Goal: Check status: Check status

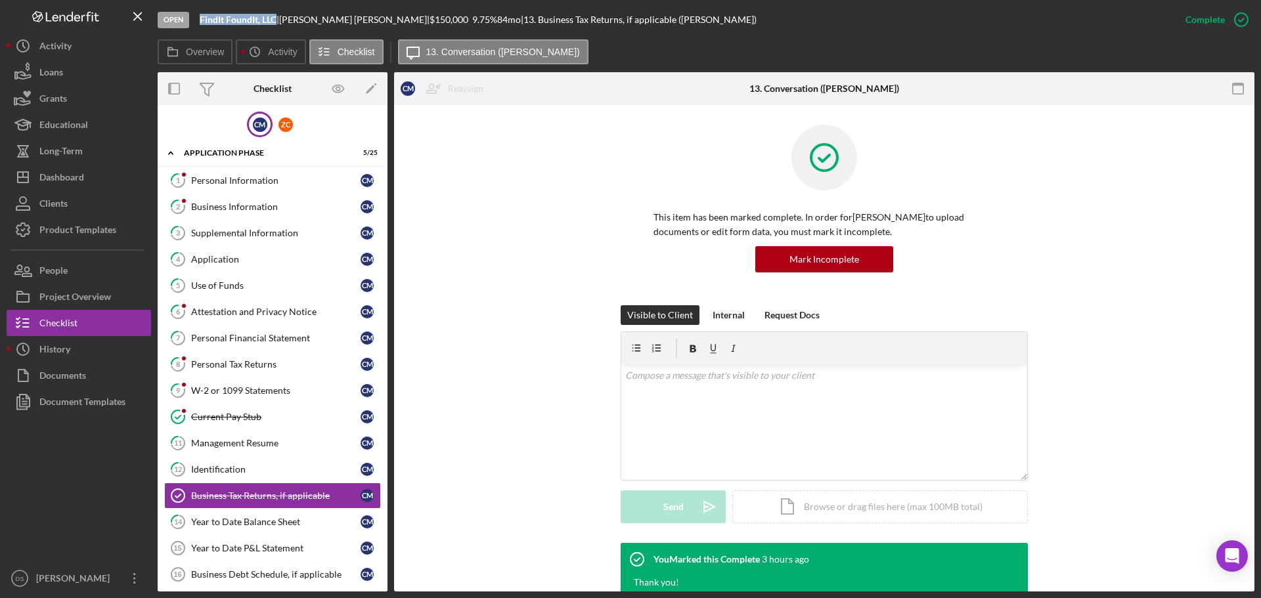
drag, startPoint x: 200, startPoint y: 19, endPoint x: 276, endPoint y: 20, distance: 76.8
click at [276, 20] on b "FindIt FoundIt, LLC" at bounding box center [238, 19] width 77 height 11
copy b "FindIt FoundIt, LLC"
click at [249, 184] on div "Personal Information" at bounding box center [275, 180] width 169 height 11
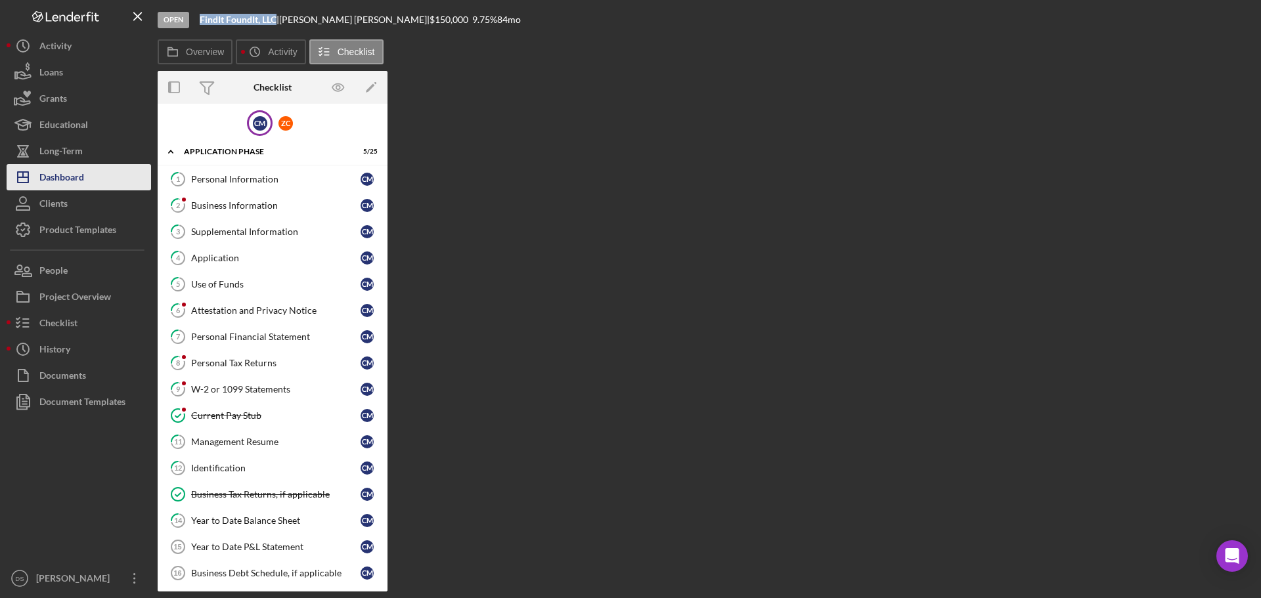
click at [87, 171] on button "Icon/Dashboard Dashboard" at bounding box center [79, 177] width 144 height 26
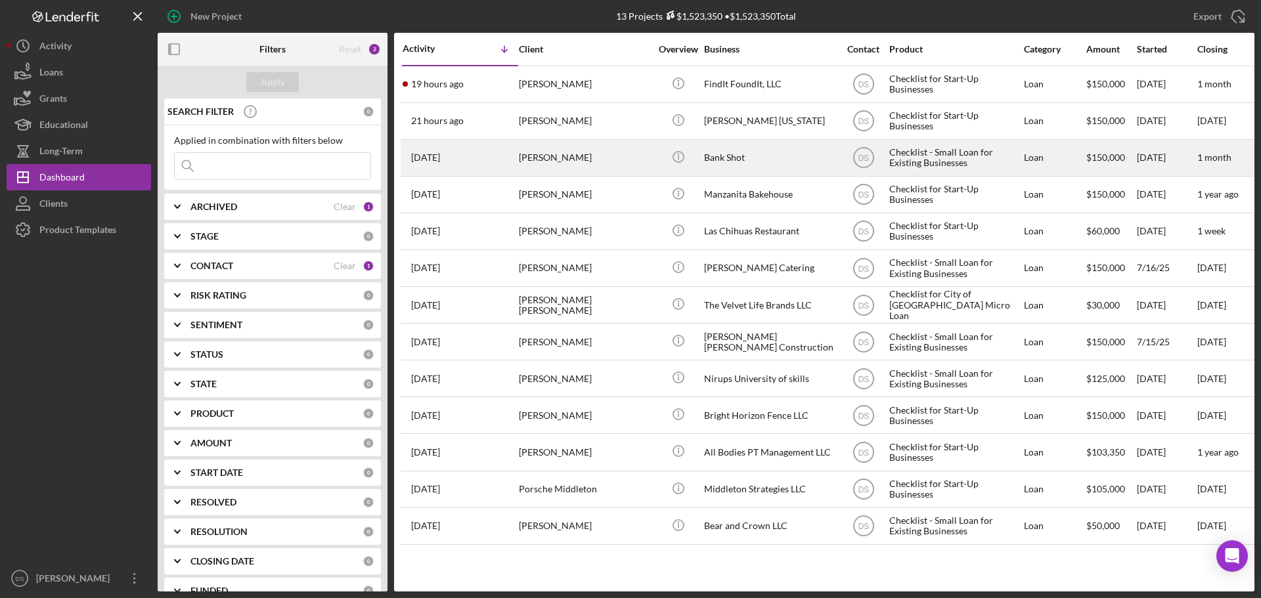
click at [750, 161] on div "Bank Shot" at bounding box center [769, 157] width 131 height 35
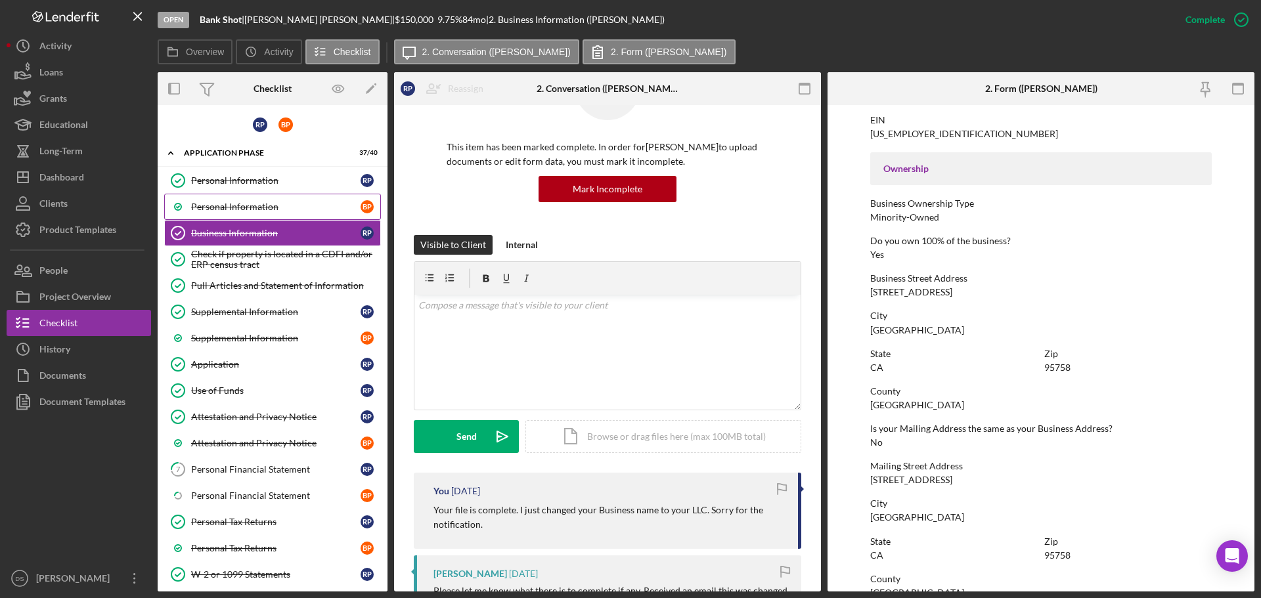
click at [263, 198] on link "Personal Information B P" at bounding box center [272, 207] width 217 height 26
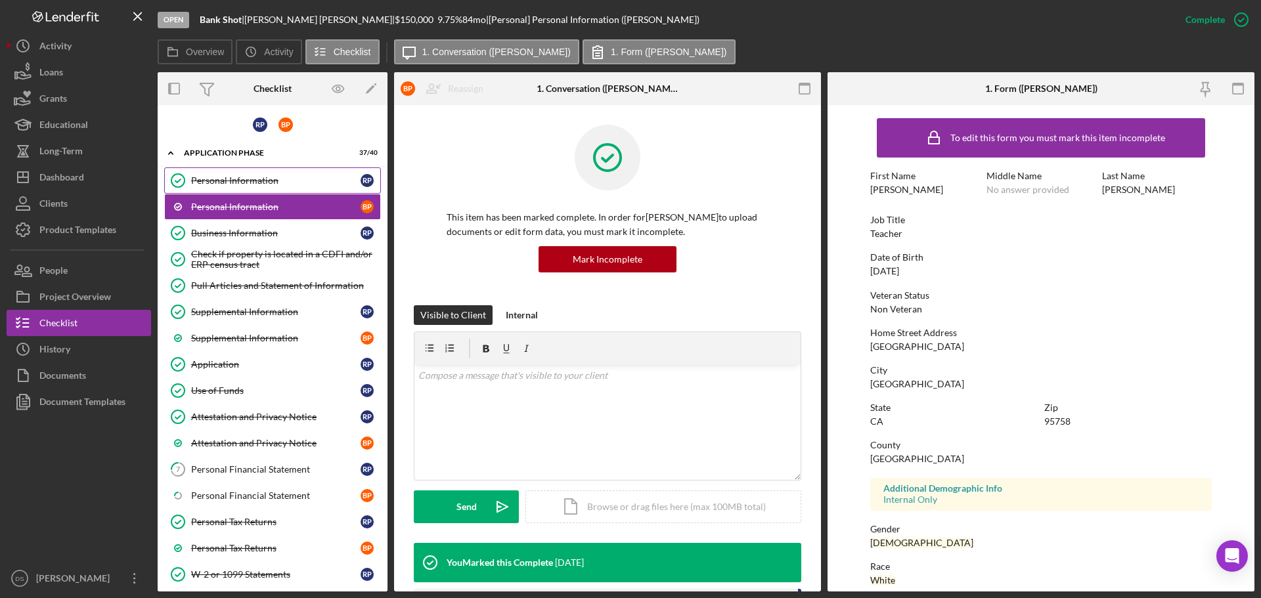
click at [268, 190] on link "Personal Information Personal Information R P" at bounding box center [272, 180] width 217 height 26
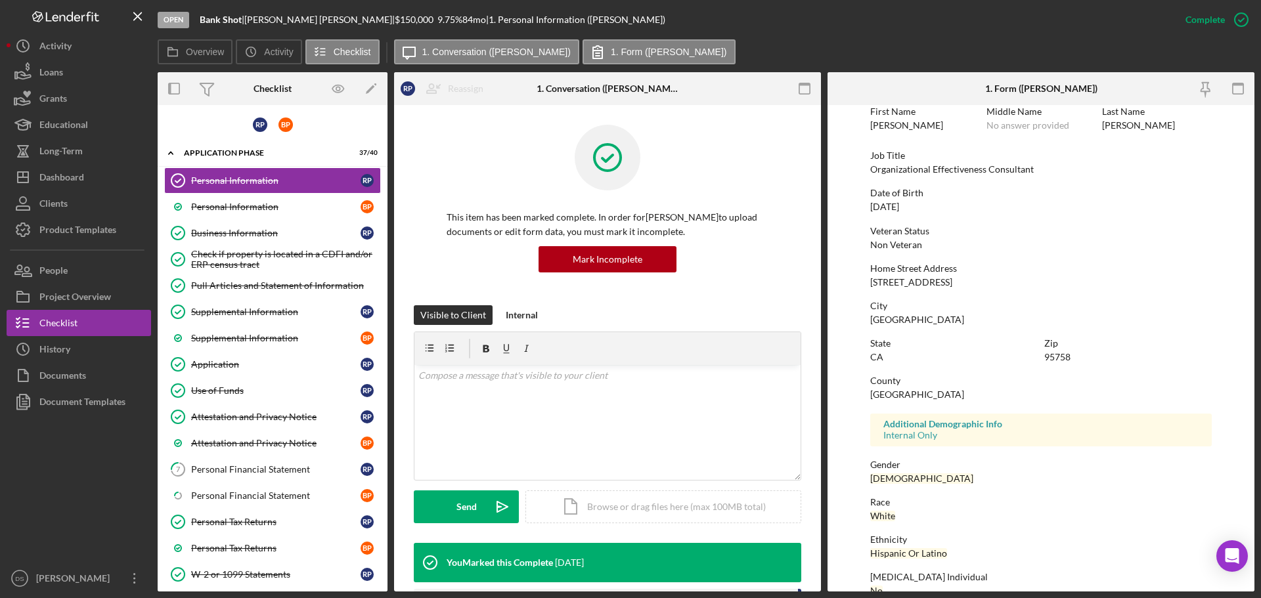
scroll to position [126, 0]
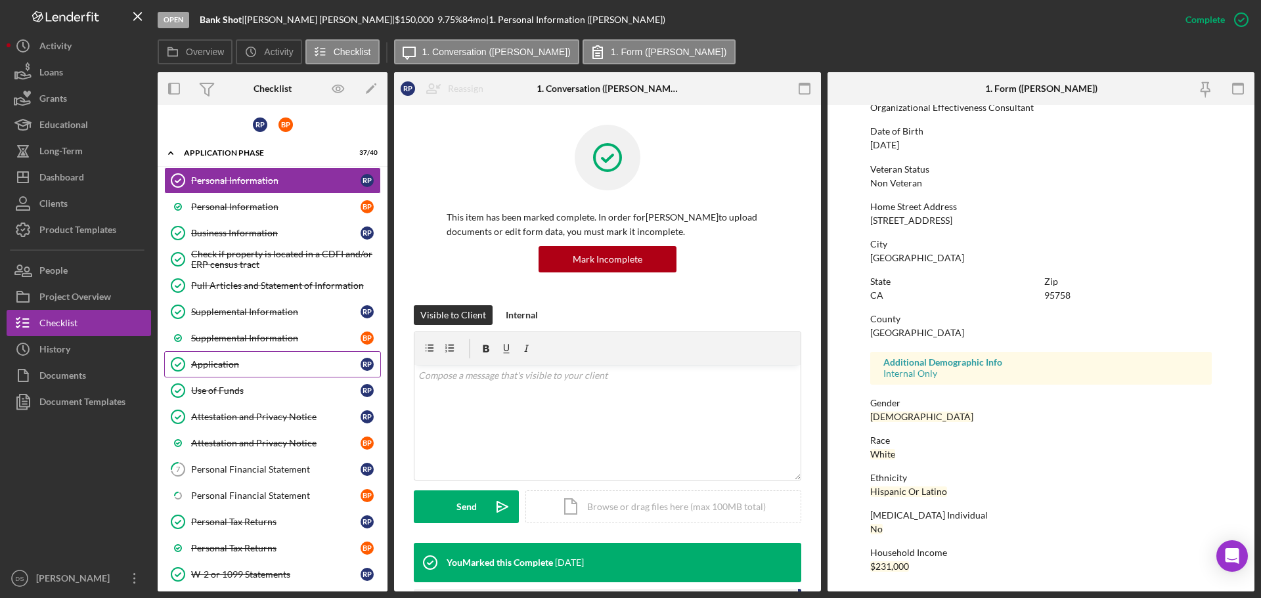
click at [254, 354] on link "Application Application R P" at bounding box center [272, 364] width 217 height 26
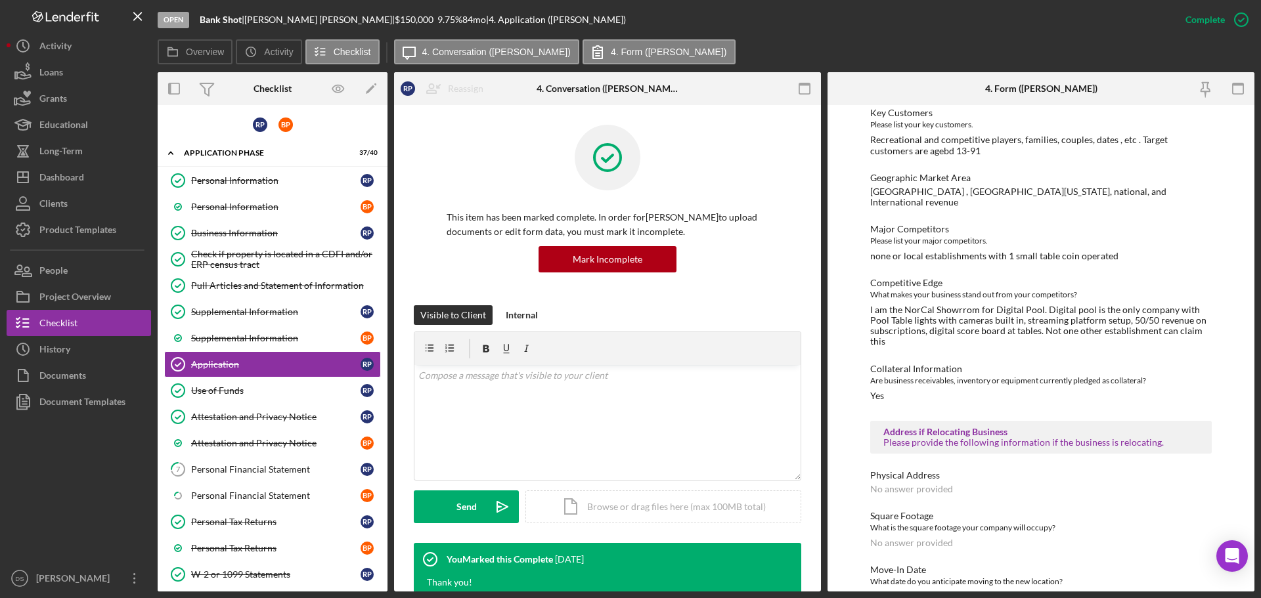
scroll to position [1758, 0]
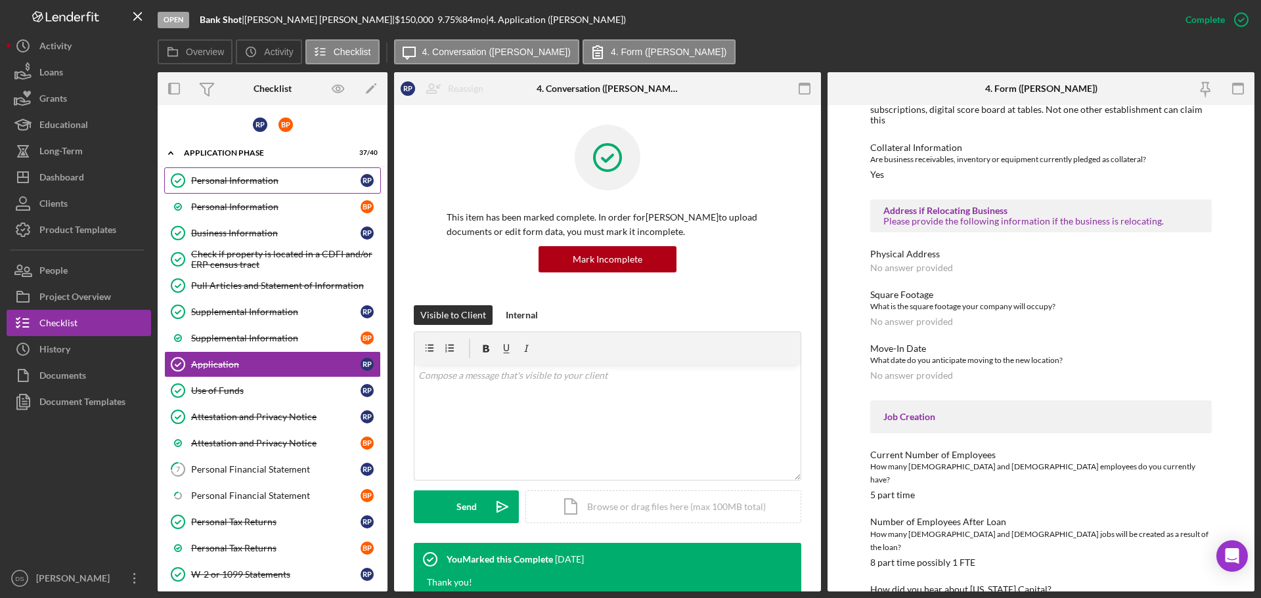
click at [233, 187] on link "Personal Information Personal Information R P" at bounding box center [272, 180] width 217 height 26
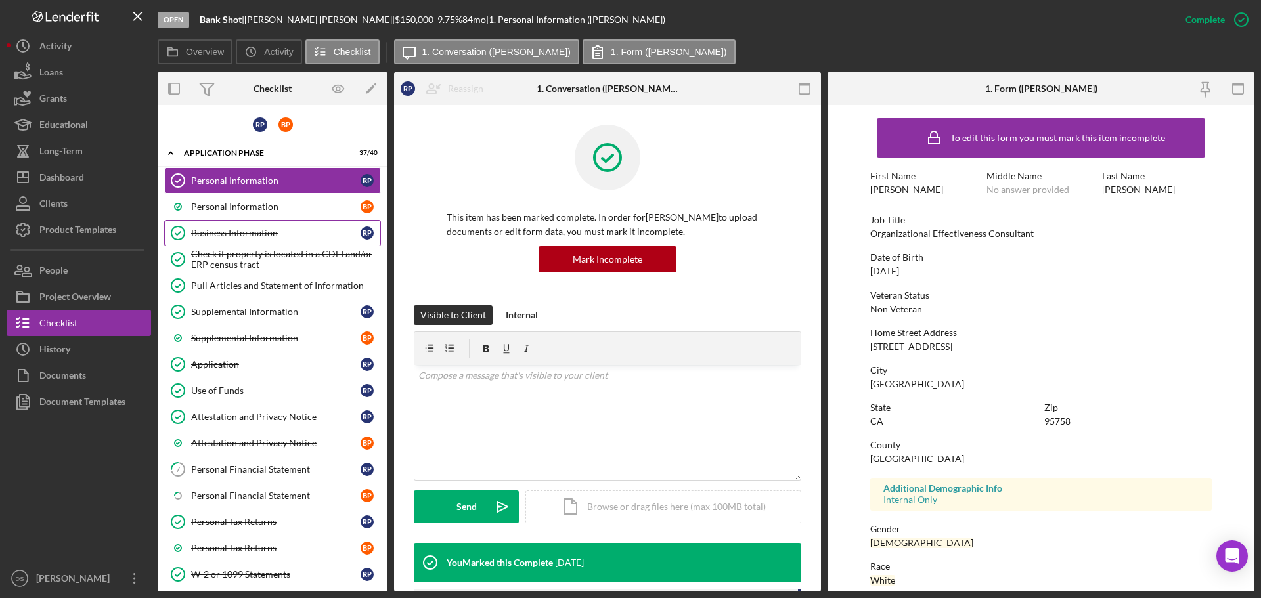
click at [253, 234] on div "Business Information" at bounding box center [275, 233] width 169 height 11
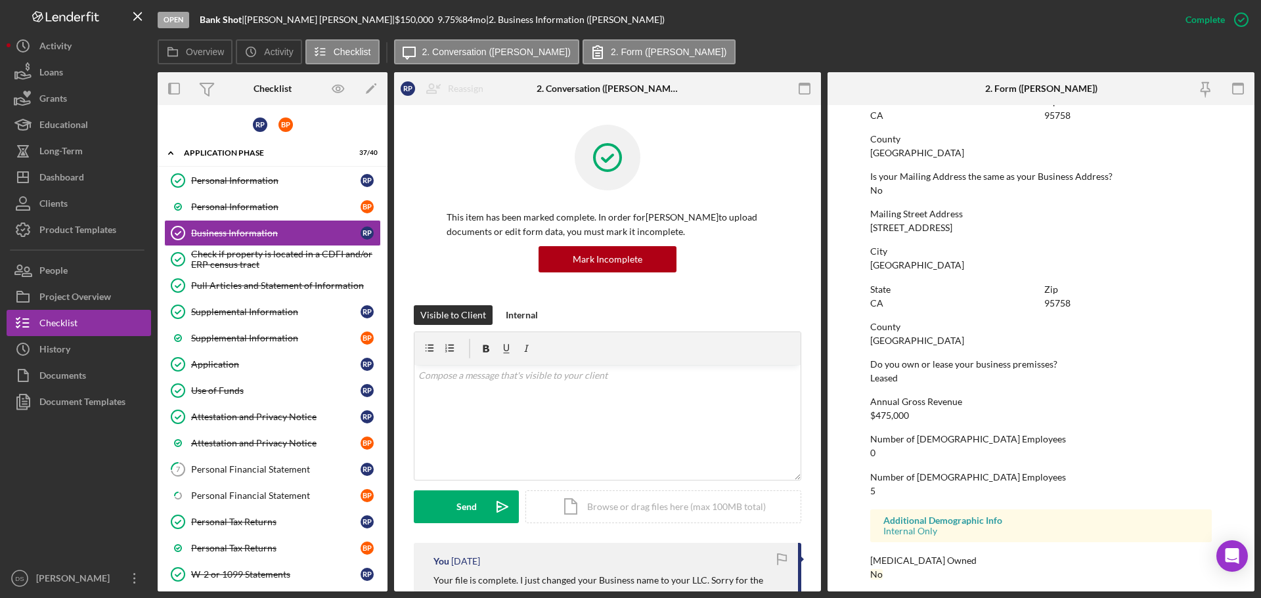
scroll to position [654, 0]
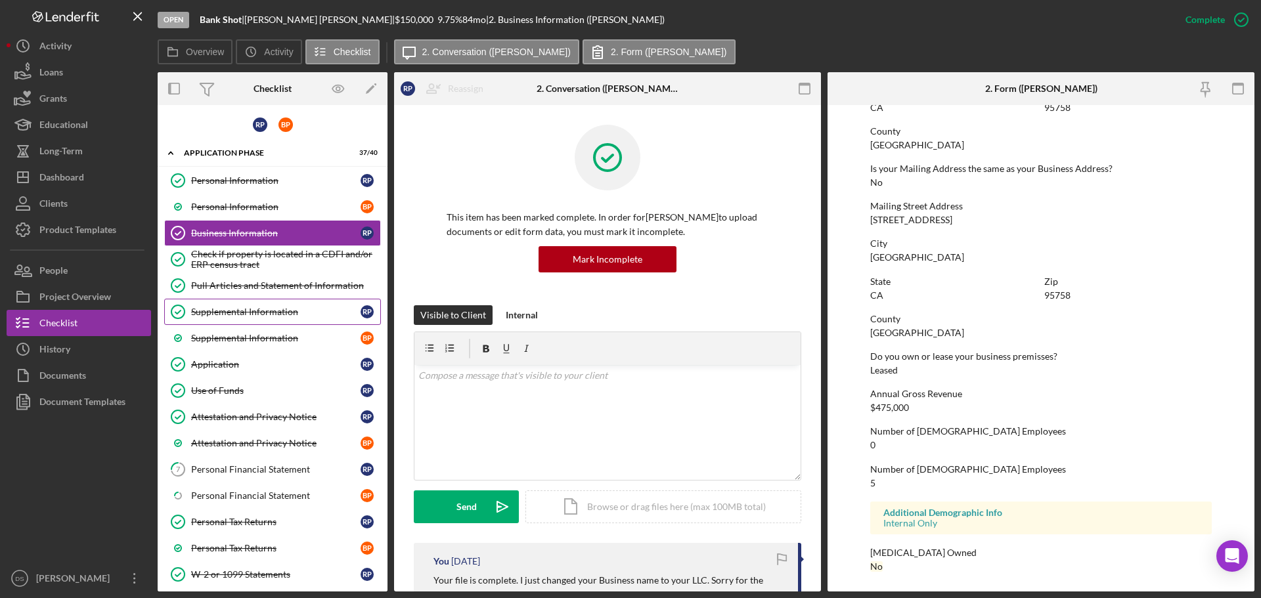
click at [295, 311] on div "Supplemental Information" at bounding box center [275, 312] width 169 height 11
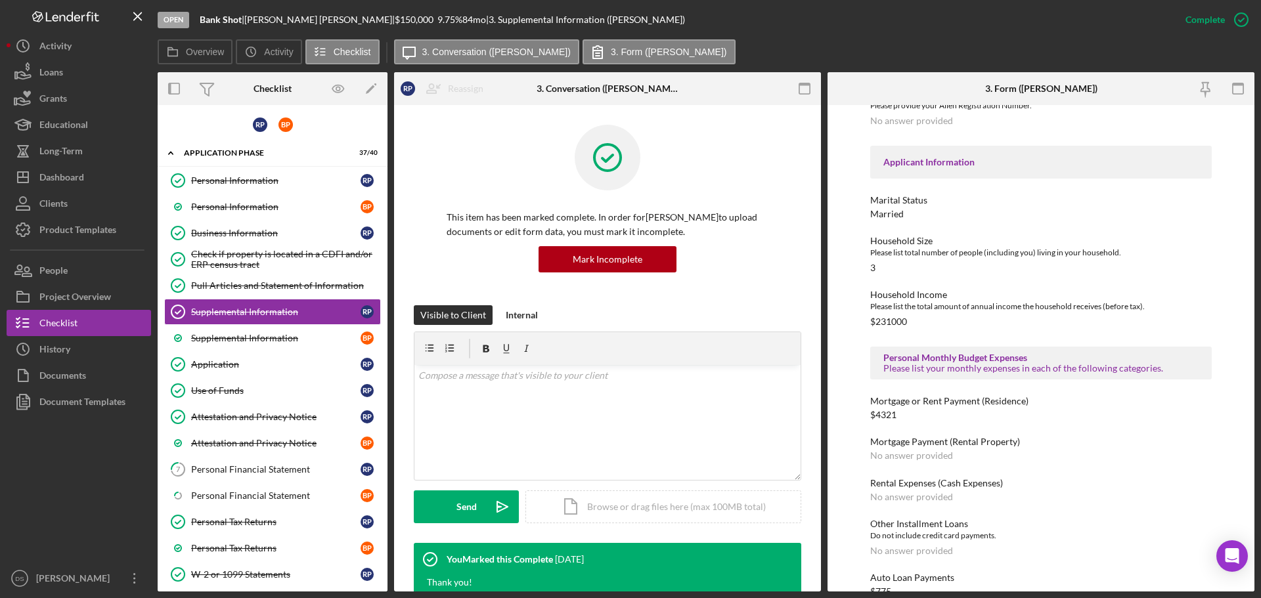
scroll to position [591, 0]
drag, startPoint x: 907, startPoint y: 408, endPoint x: 872, endPoint y: 406, distance: 35.5
click at [872, 406] on div "Mortgage or Rent Payment (Residence) $4321" at bounding box center [1040, 407] width 341 height 24
copy div "$4321"
